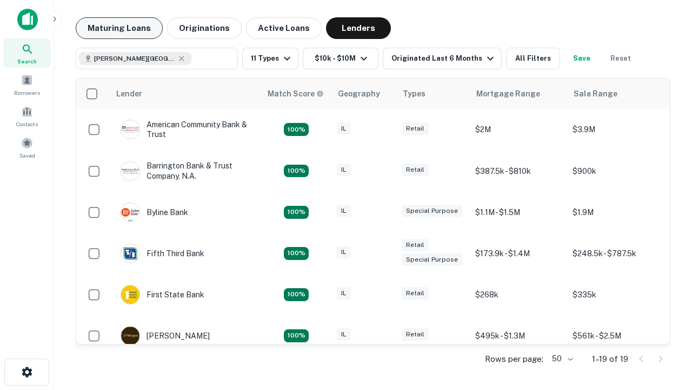
click at [119, 28] on button "Maturing Loans" at bounding box center [119, 28] width 87 height 22
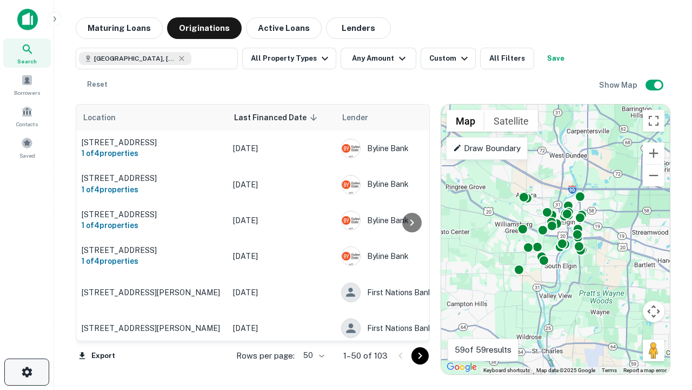
click at [27, 372] on icon "button" at bounding box center [27, 371] width 13 height 13
